Goal: Task Accomplishment & Management: Use online tool/utility

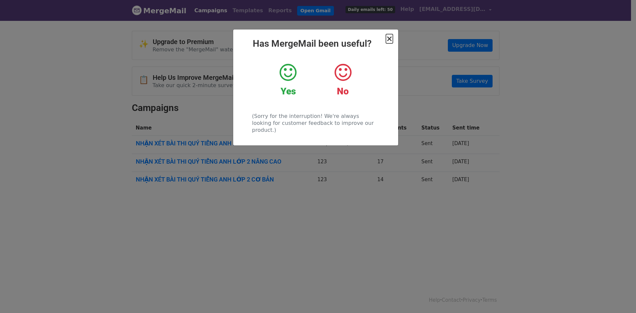
click at [387, 38] on span "×" at bounding box center [389, 38] width 7 height 9
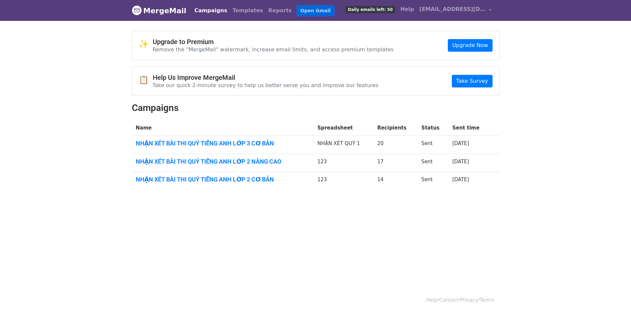
click at [297, 8] on link "Open Gmail" at bounding box center [315, 11] width 37 height 10
click at [449, 11] on span "[EMAIL_ADDRESS][DOMAIN_NAME]" at bounding box center [452, 9] width 66 height 8
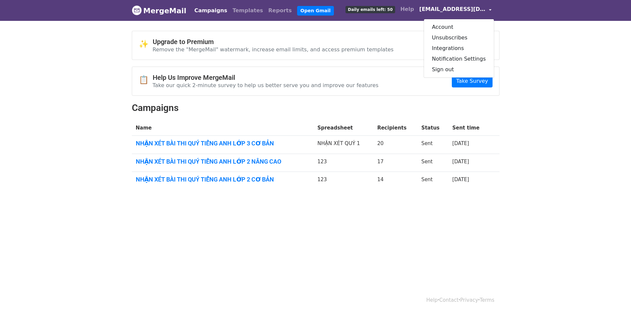
click at [346, 95] on div "📋 Help Us Improve MergeMail Take our quick 2-minute survey to help us better se…" at bounding box center [315, 81] width 367 height 29
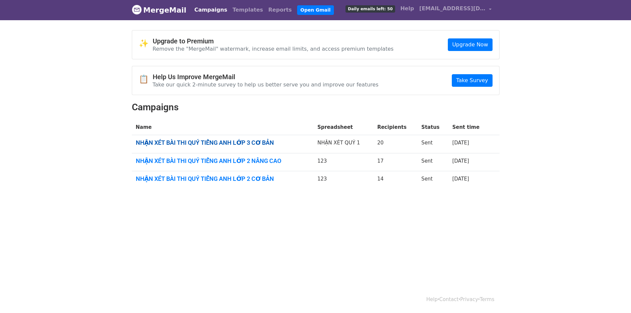
scroll to position [1, 0]
click at [259, 138] on td "NHẬN XÉT BÀI THI QUÝ TIẾNG ANH LỚP 3 CƠ BẢN" at bounding box center [223, 144] width 182 height 18
click at [255, 139] on link "NHẬN XÉT BÀI THI QUÝ TIẾNG ANH LỚP 3 CƠ BẢN" at bounding box center [223, 142] width 174 height 7
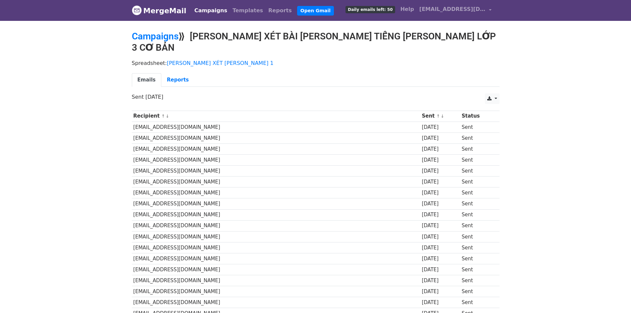
click at [177, 13] on link "MergeMail" at bounding box center [159, 11] width 55 height 14
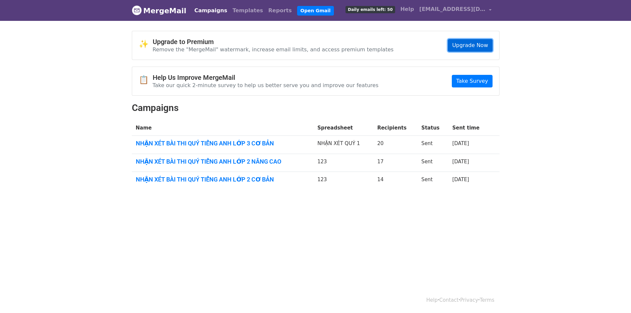
click at [465, 47] on link "Upgrade Now" at bounding box center [470, 45] width 44 height 13
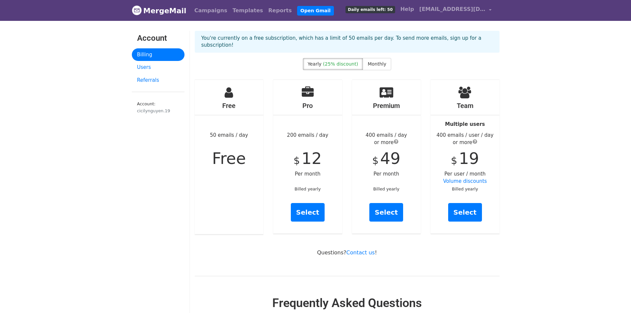
click at [341, 61] on span "(25% discount)" at bounding box center [340, 63] width 35 height 5
click at [138, 69] on link "Users" at bounding box center [158, 67] width 53 height 13
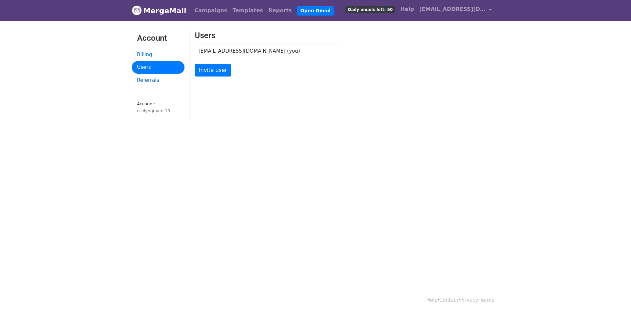
click at [154, 78] on link "Referrals" at bounding box center [158, 80] width 53 height 13
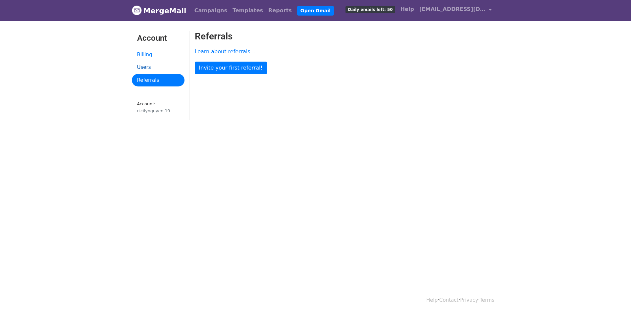
click at [157, 67] on link "Users" at bounding box center [158, 67] width 53 height 13
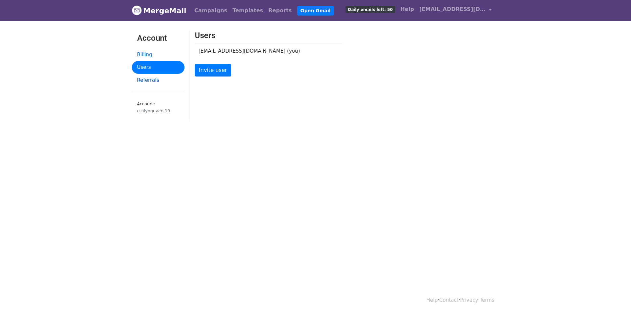
click at [153, 74] on link "Referrals" at bounding box center [158, 80] width 53 height 13
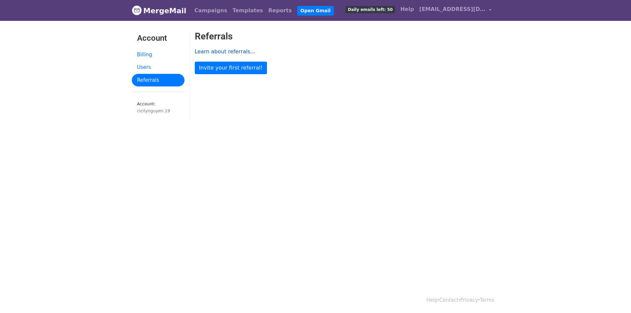
click at [224, 54] on link "Learn about referrals..." at bounding box center [225, 51] width 61 height 6
click at [205, 9] on link "Campaigns" at bounding box center [211, 10] width 38 height 13
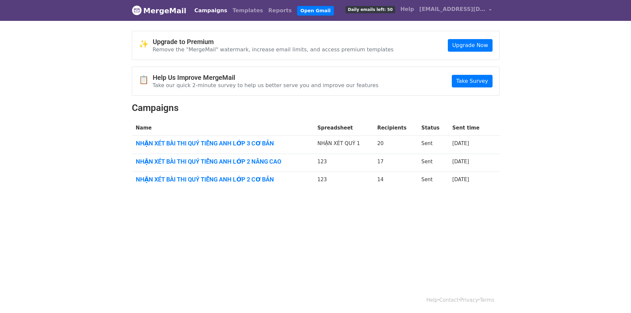
drag, startPoint x: 378, startPoint y: 143, endPoint x: 413, endPoint y: 146, distance: 35.5
click at [413, 146] on tr "NHẬN XÉT BÀI THI QUÝ TIẾNG ANH LỚP 3 CƠ BẢN NHẬN XÉT QUÝ 1 20 Sent [DATE]" at bounding box center [315, 145] width 367 height 18
click at [413, 146] on td "20" at bounding box center [395, 145] width 44 height 18
click at [239, 12] on link "Templates" at bounding box center [248, 10] width 36 height 13
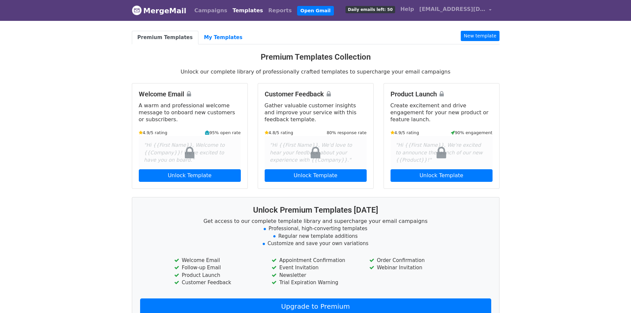
click at [156, 12] on link "MergeMail" at bounding box center [159, 11] width 55 height 14
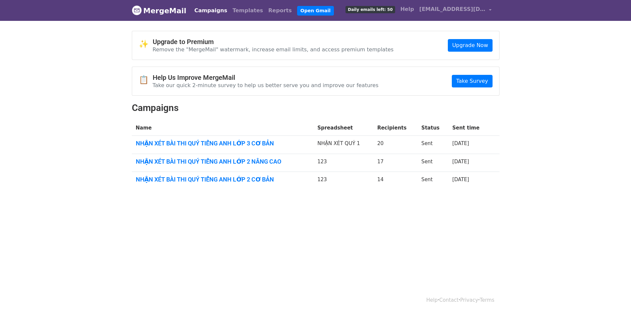
click at [151, 12] on link "MergeMail" at bounding box center [159, 11] width 55 height 14
click at [297, 12] on link "Open Gmail" at bounding box center [315, 11] width 37 height 10
drag, startPoint x: 539, startPoint y: 60, endPoint x: 582, endPoint y: 7, distance: 68.2
click at [539, 60] on body "MergeMail Campaigns Templates Reports Open Gmail Daily emails left: 50 Help [EM…" at bounding box center [315, 110] width 631 height 221
click at [568, 196] on body "MergeMail Campaigns Templates Reports Open Gmail Daily emails left: 50 Help [EM…" at bounding box center [315, 110] width 631 height 221
